Goal: Information Seeking & Learning: Learn about a topic

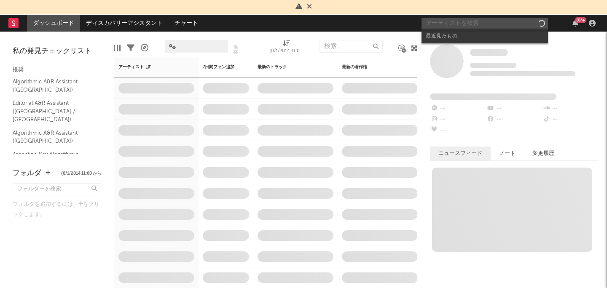
click at [436, 26] on input "text" at bounding box center [484, 23] width 126 height 11
paste input "secondbacker"
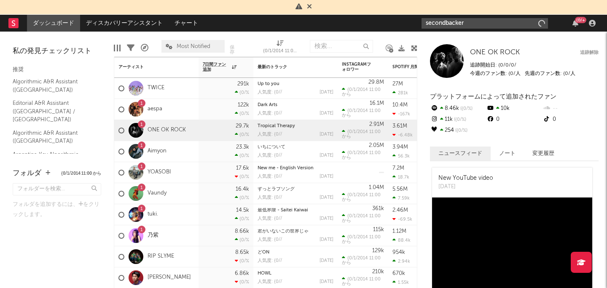
type input "secondbacker"
click at [471, 21] on input "secondbacker" at bounding box center [484, 23] width 126 height 11
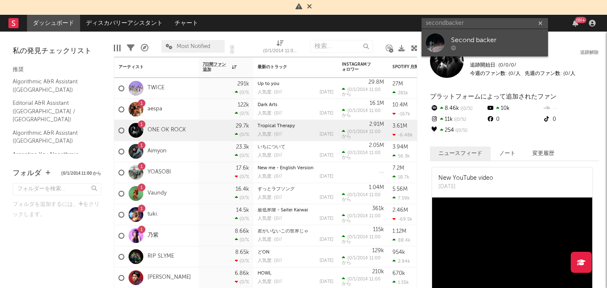
click at [464, 35] on div "Second backer" at bounding box center [497, 40] width 93 height 10
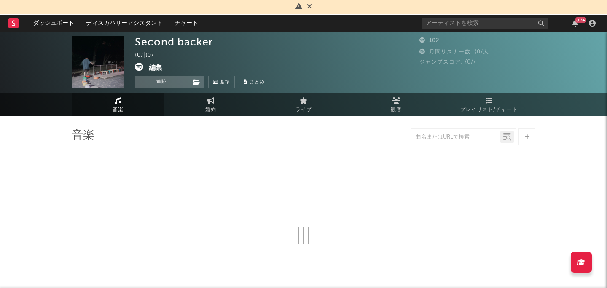
select select "6m"
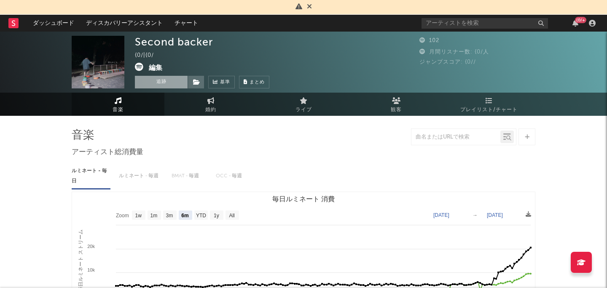
click at [170, 76] on button "追跡" at bounding box center [161, 82] width 53 height 13
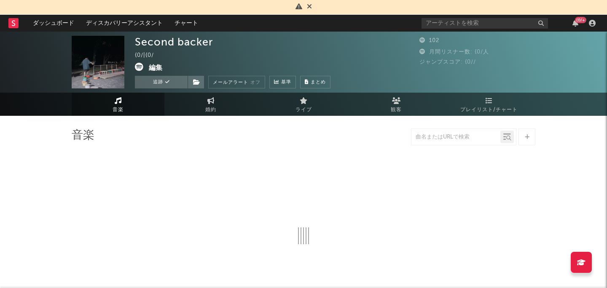
select select "6m"
